Goal: Information Seeking & Learning: Understand process/instructions

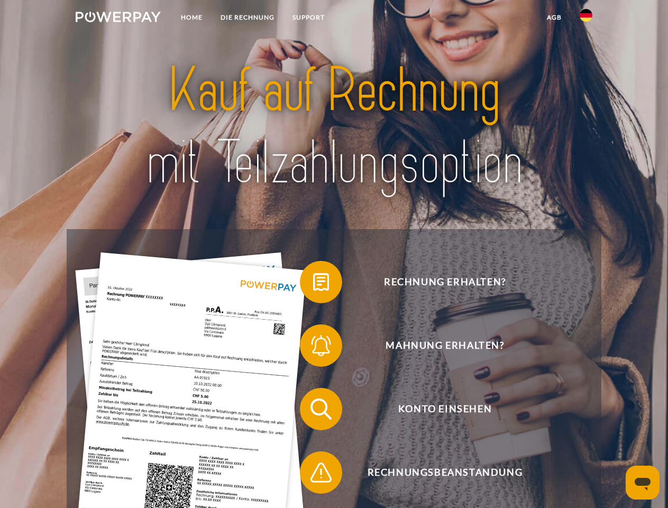
click at [118, 19] on img at bounding box center [118, 17] width 85 height 11
click at [586, 19] on img at bounding box center [585, 15] width 13 height 13
click at [554, 17] on link "agb" at bounding box center [554, 17] width 33 height 19
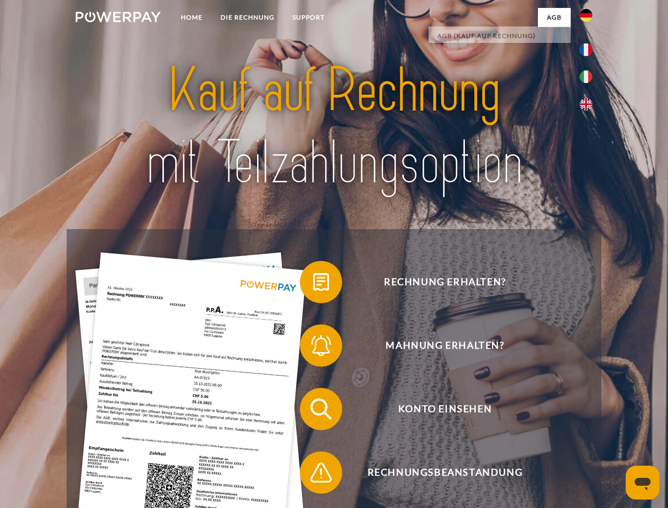
click at [313, 284] on span at bounding box center [305, 281] width 53 height 53
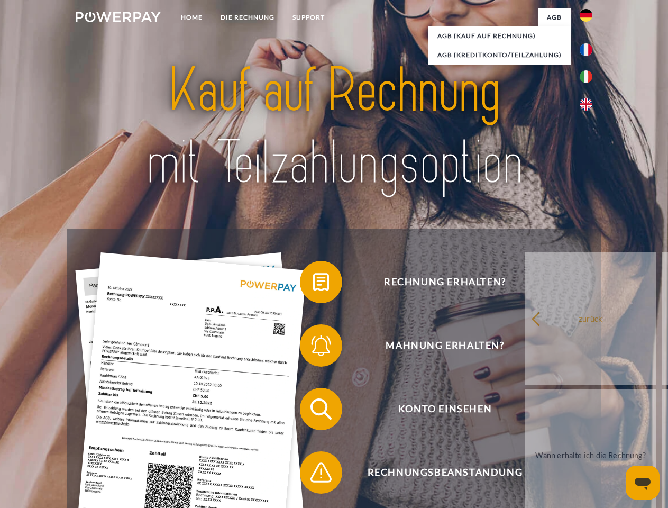
click at [313, 347] on span at bounding box center [305, 345] width 53 height 53
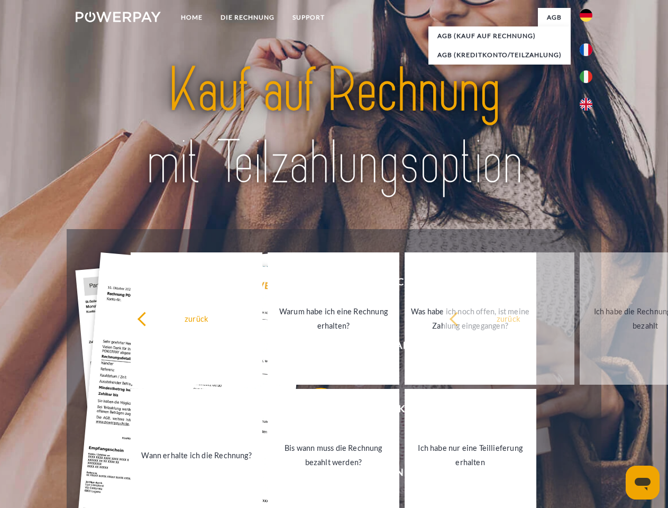
click at [313, 411] on link "Bis wann muss die Rechnung bezahlt werden?" at bounding box center [334, 455] width 132 height 132
click at [313, 474] on span at bounding box center [305, 472] width 53 height 53
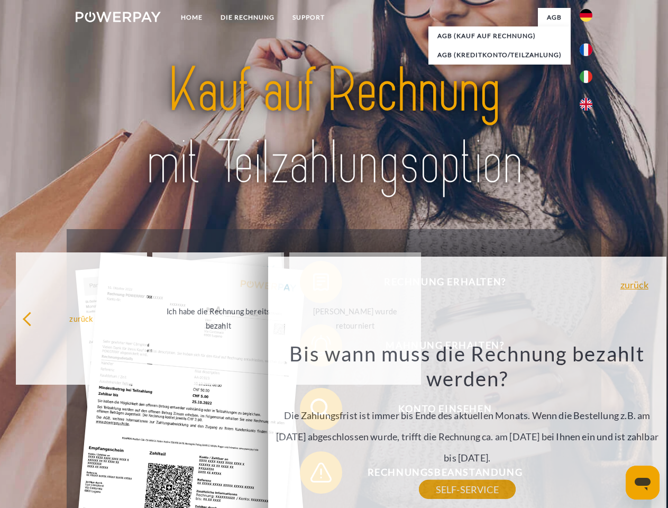
click at [642, 482] on icon "Messaging-Fenster öffnen" at bounding box center [642, 483] width 16 height 13
